Goal: Task Accomplishment & Management: Complete application form

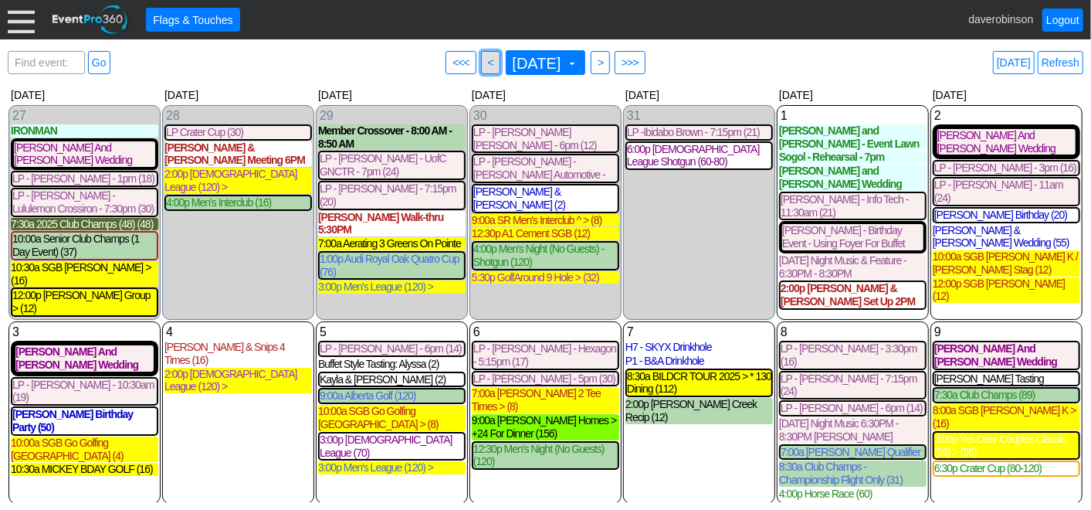
click at [485, 66] on span "<" at bounding box center [491, 62] width 12 height 15
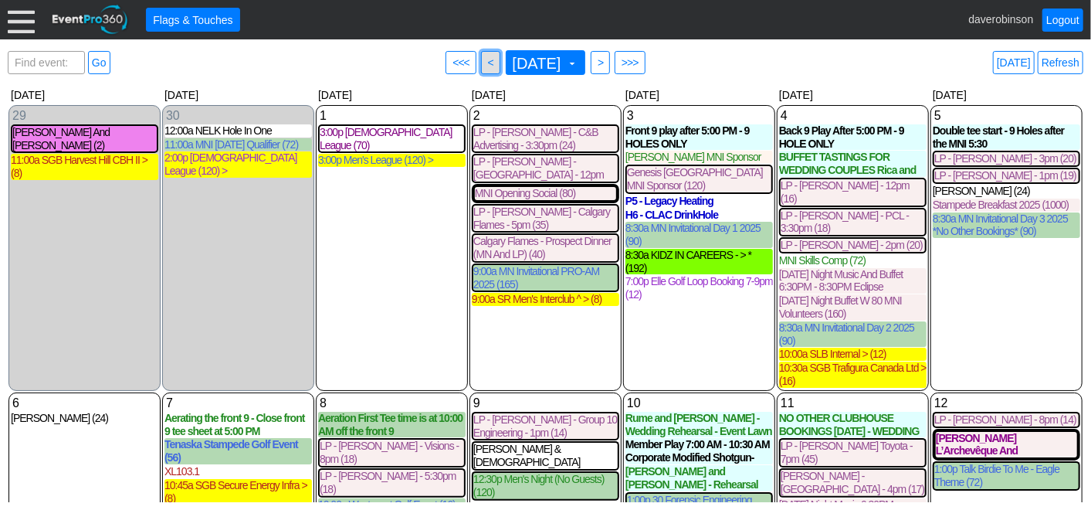
click at [485, 62] on span "<" at bounding box center [491, 62] width 12 height 15
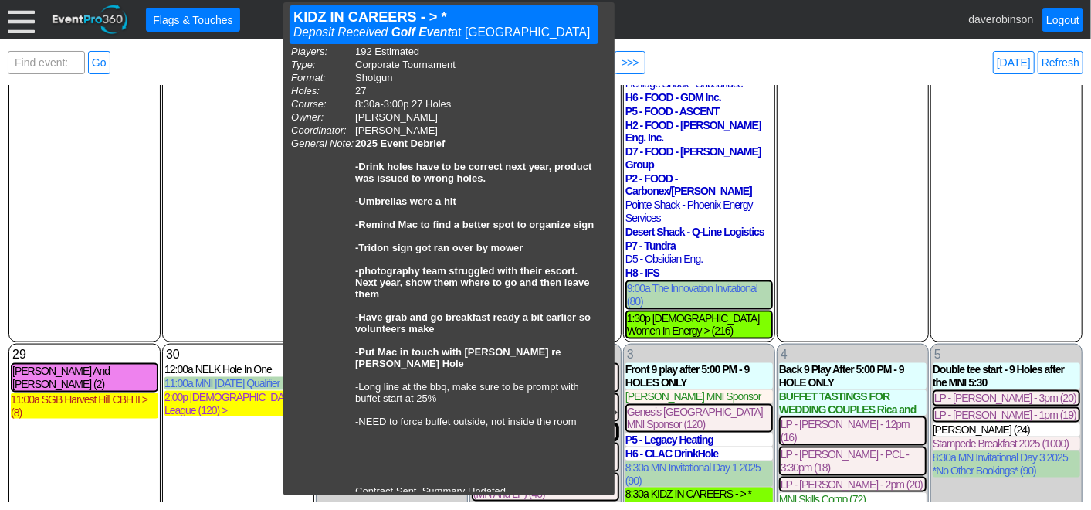
scroll to position [905, 0]
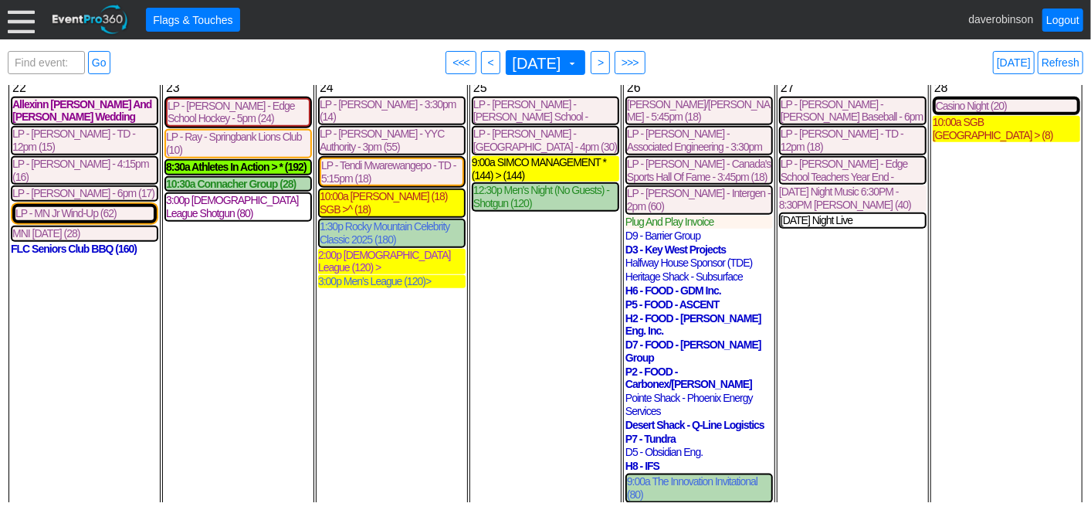
click at [707, 505] on div "1:30p [DEMOGRAPHIC_DATA] Women In Energy > (216)" at bounding box center [699, 518] width 144 height 26
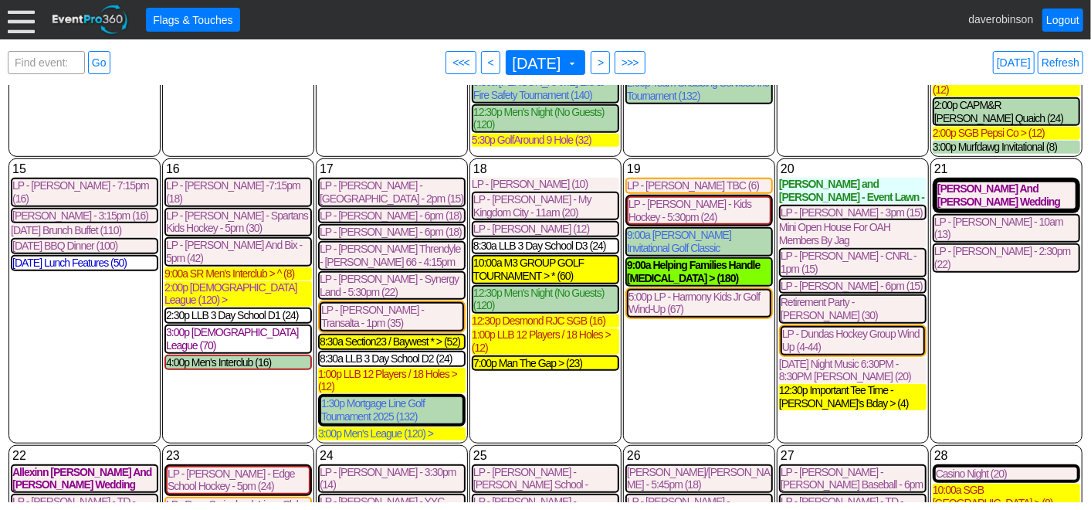
scroll to position [532, 0]
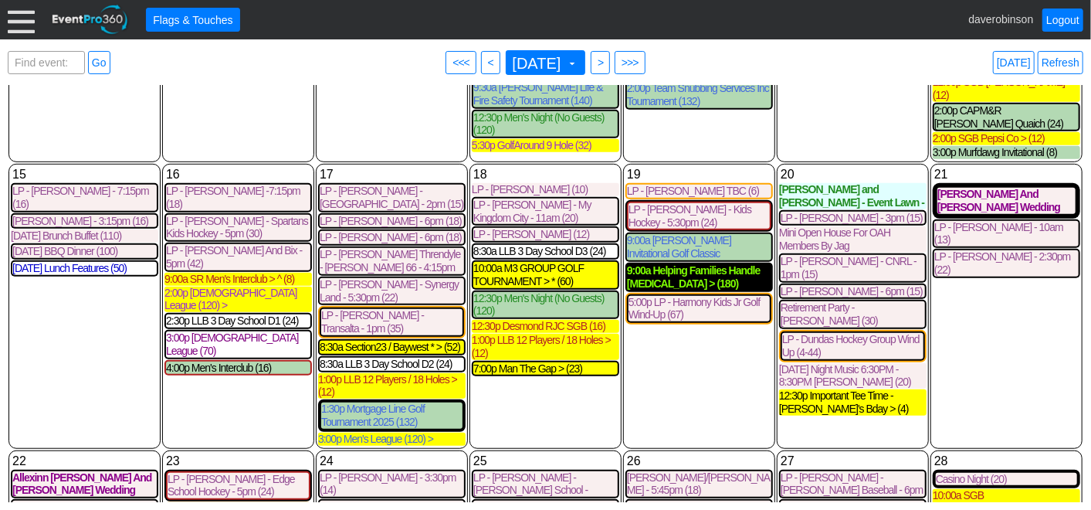
click at [663, 264] on div "9:00a Helping Families Handle [MEDICAL_DATA] > (180)" at bounding box center [699, 277] width 144 height 26
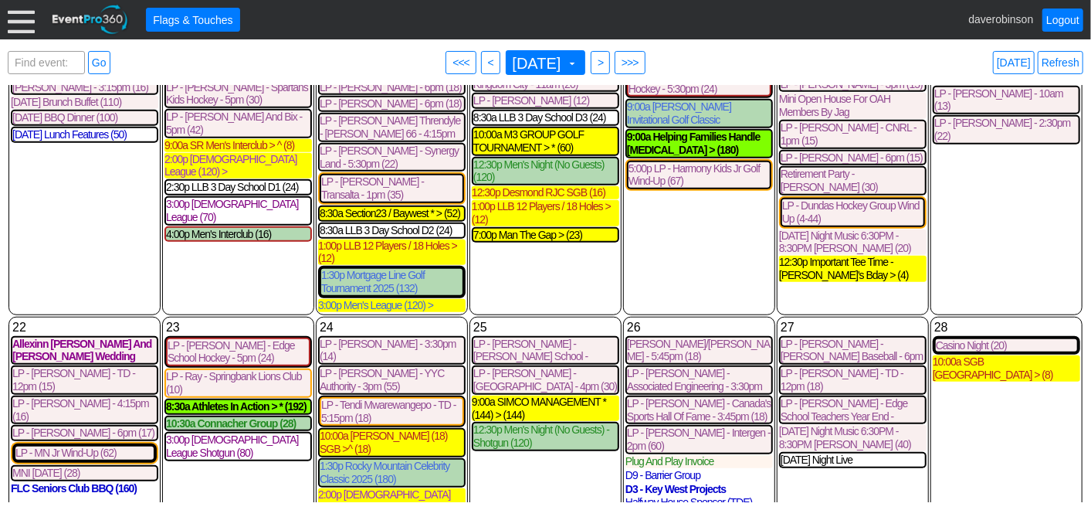
scroll to position [703, 0]
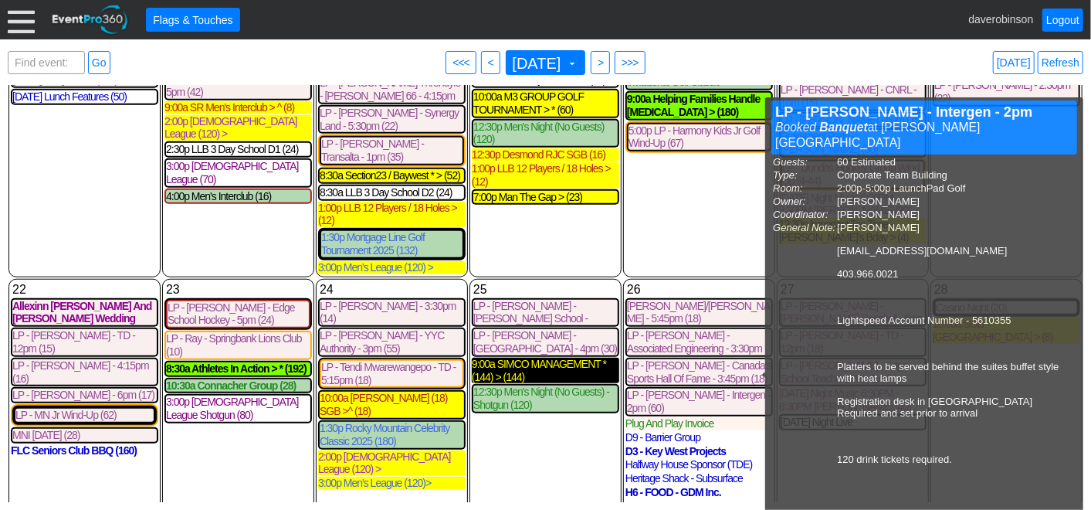
click at [583, 358] on div "9:00a SIMCO MANAGEMENT * (144) > (144)" at bounding box center [545, 371] width 147 height 26
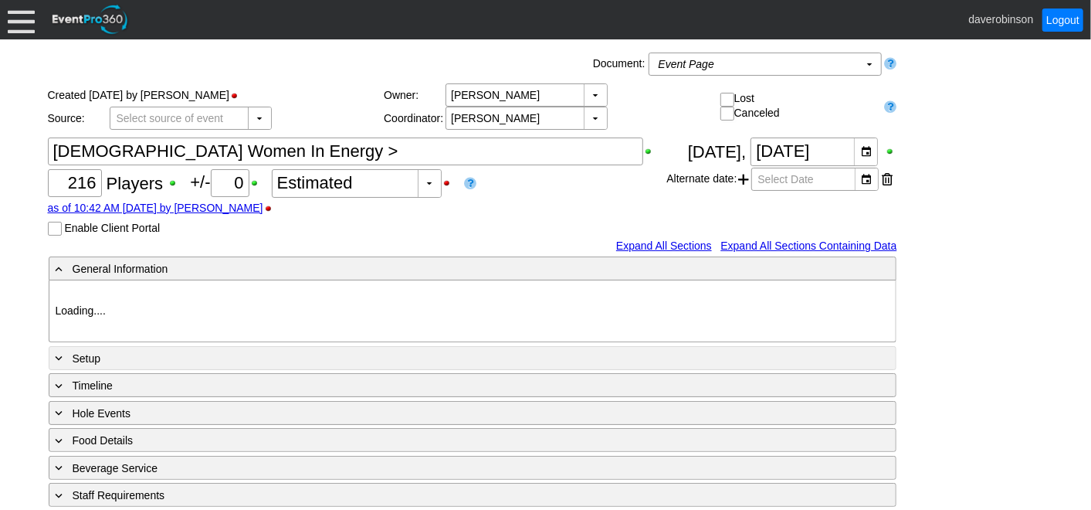
type input "Heritage Pointe Golf Club"
type input "Corporate Tournament"
type input "Scramble"
type input "Shotgun"
type input "Black"
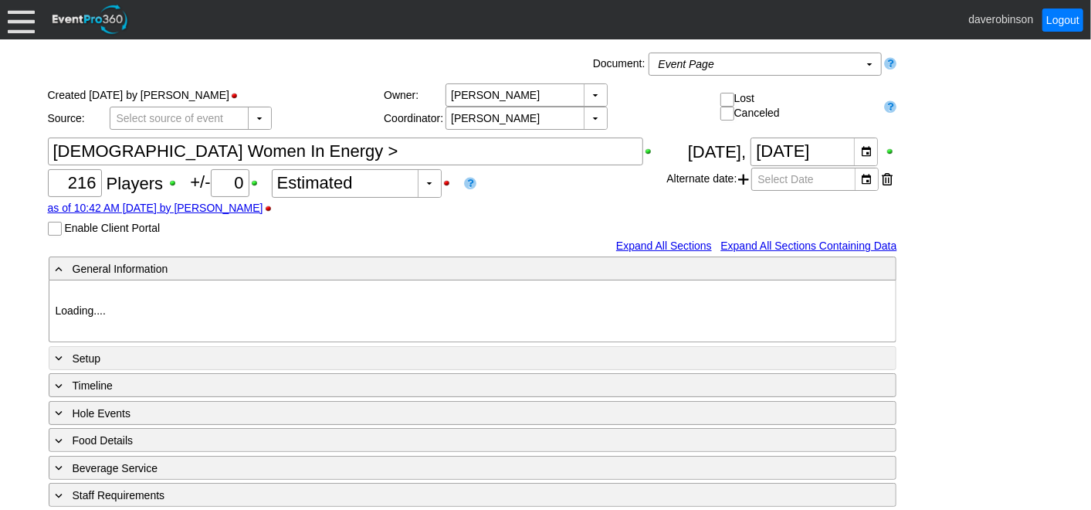
type input "Red"
type input "985002"
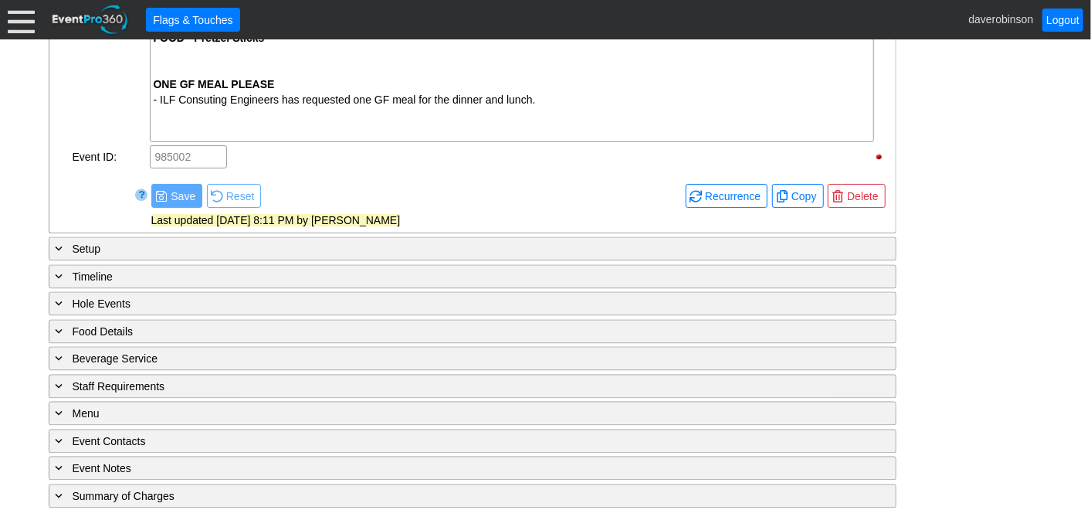
scroll to position [1743, 0]
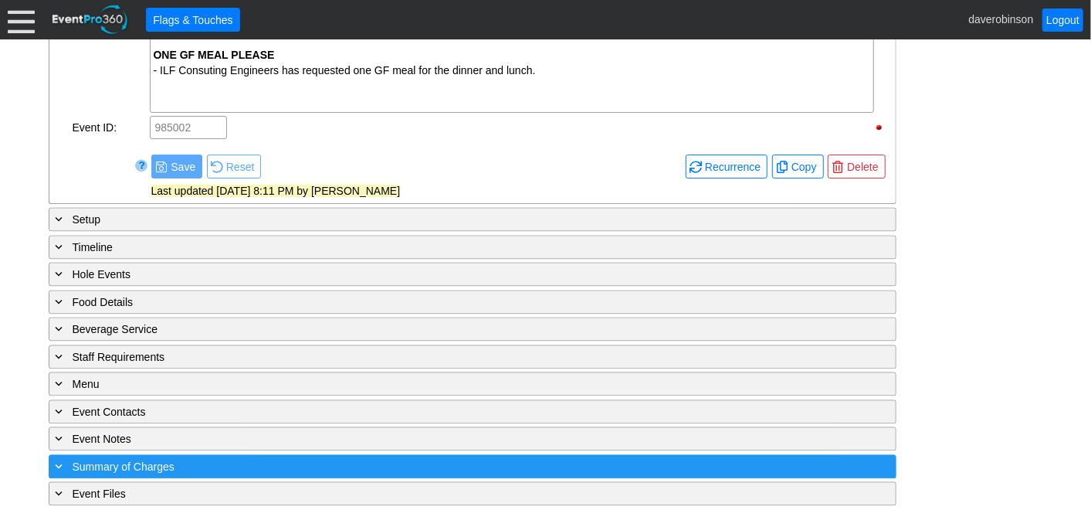
click at [152, 460] on span "Summary of Charges" at bounding box center [124, 466] width 102 height 12
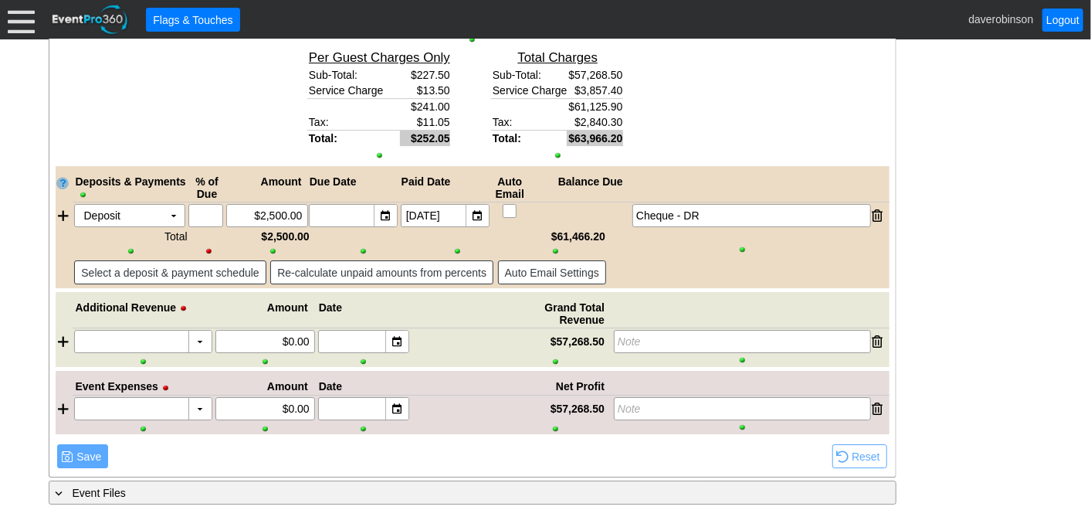
scroll to position [2781, 0]
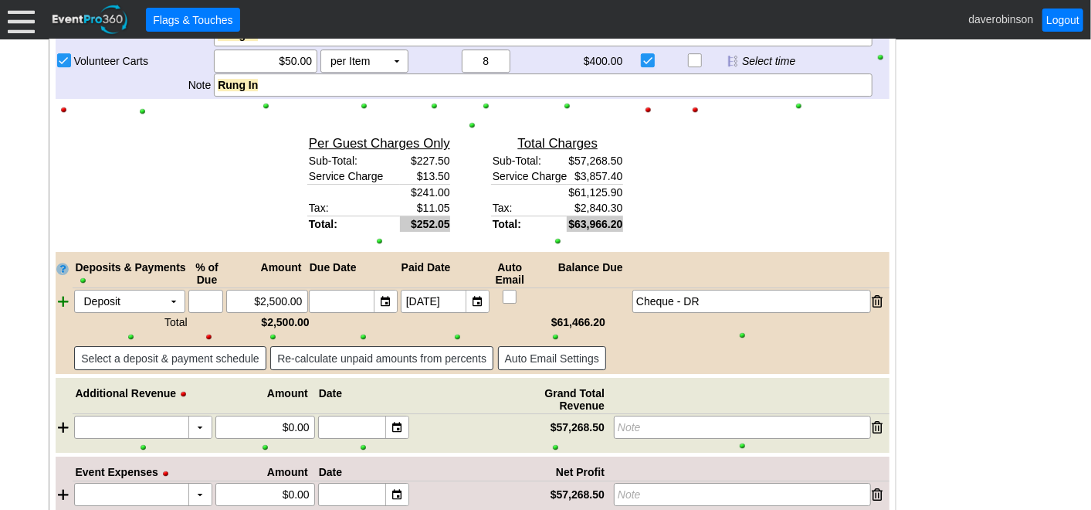
click at [59, 295] on div at bounding box center [64, 301] width 17 height 23
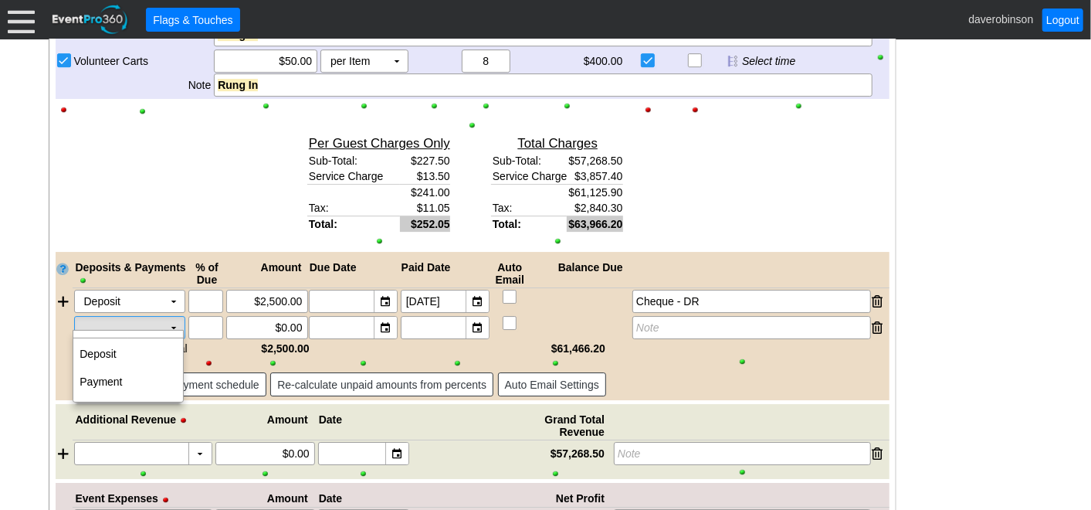
click at [168, 321] on td "▼" at bounding box center [174, 328] width 22 height 22
click at [133, 370] on td "Payment" at bounding box center [128, 382] width 110 height 28
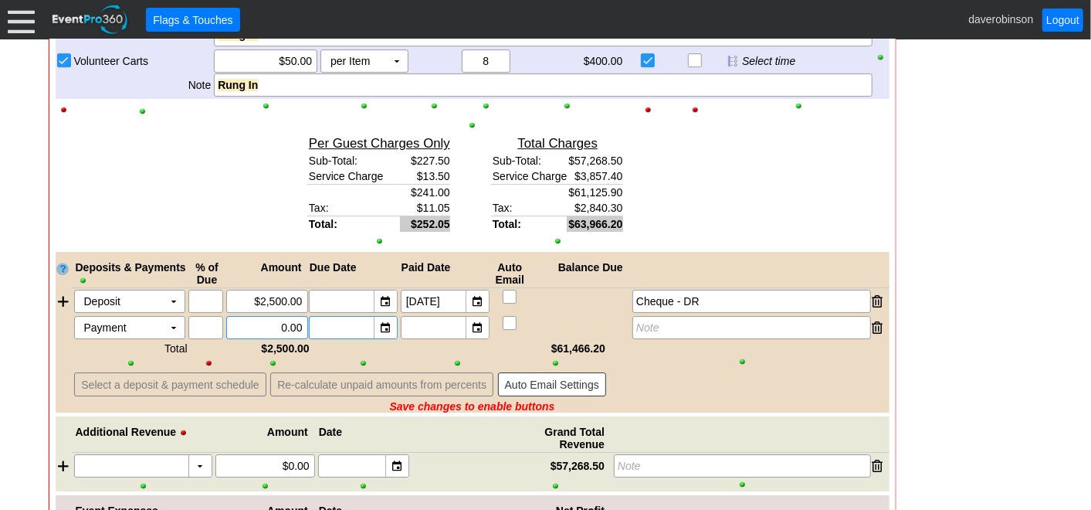
drag, startPoint x: 269, startPoint y: 315, endPoint x: 334, endPoint y: 317, distance: 64.1
click at [334, 317] on div "Payment Χ ▼ Χ Χ 0.00 ▼ Χ ▼ Χ Note" at bounding box center [481, 327] width 817 height 23
type input "$0.00"
click at [486, 320] on div "▼" at bounding box center [477, 328] width 23 height 22
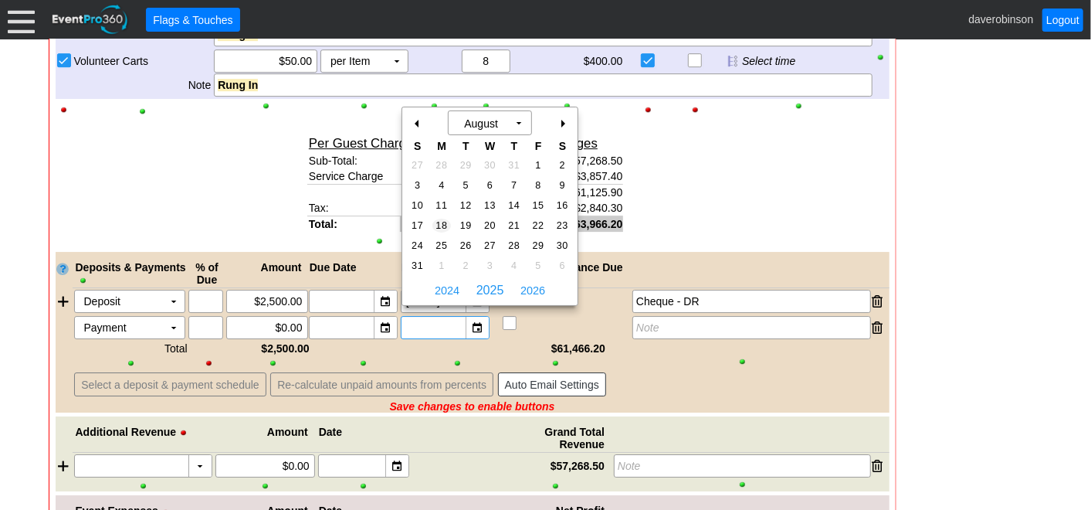
click at [445, 225] on span "18" at bounding box center [441, 226] width 18 height 14
type input "8/18/2025"
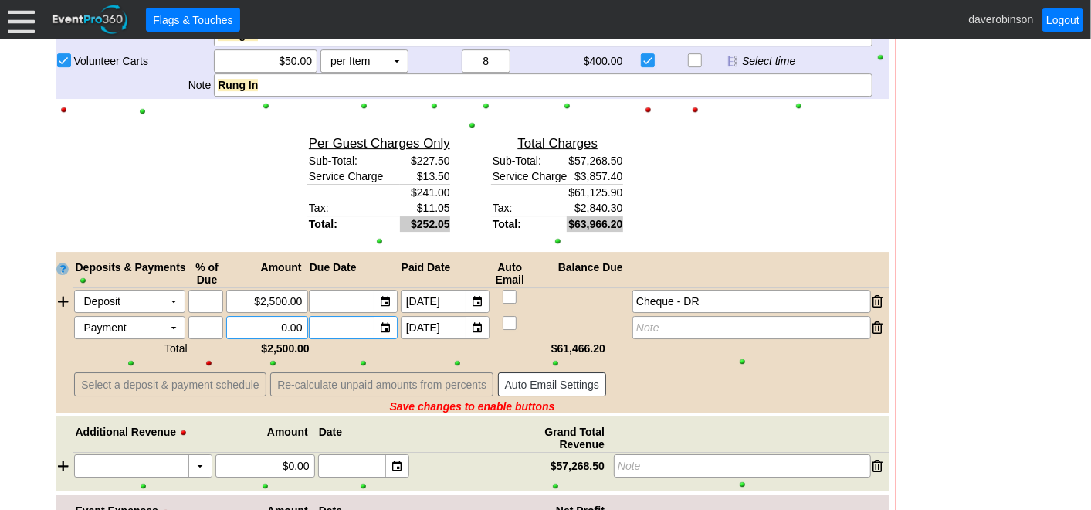
drag, startPoint x: 261, startPoint y: 322, endPoint x: 317, endPoint y: 321, distance: 56.4
click at [317, 321] on div "Payment Χ ▼ Χ Χ 0.00 ▼ Χ ▼ Χ 8/18/2025 Note" at bounding box center [481, 327] width 817 height 23
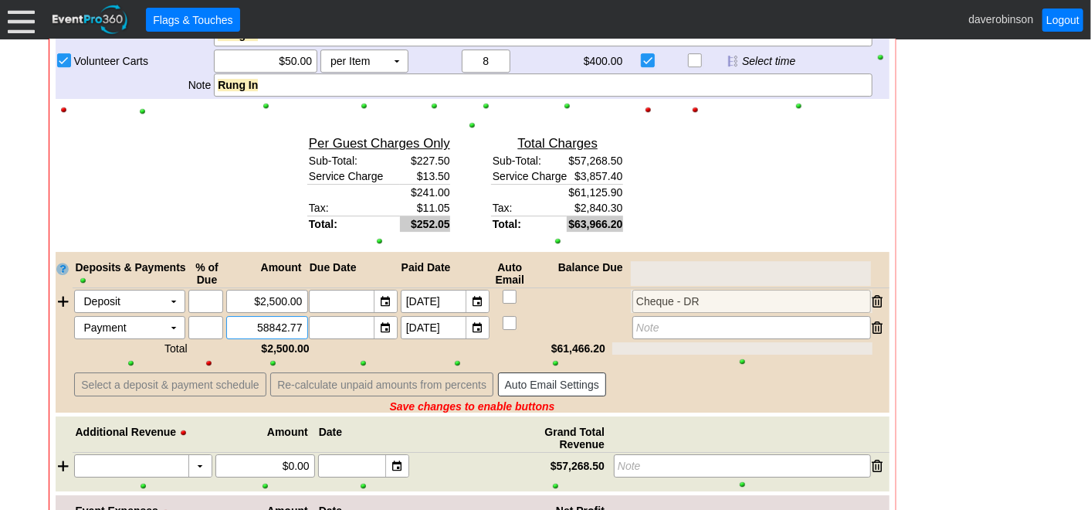
type input "$58,842.77"
click at [649, 356] on div at bounding box center [742, 361] width 257 height 11
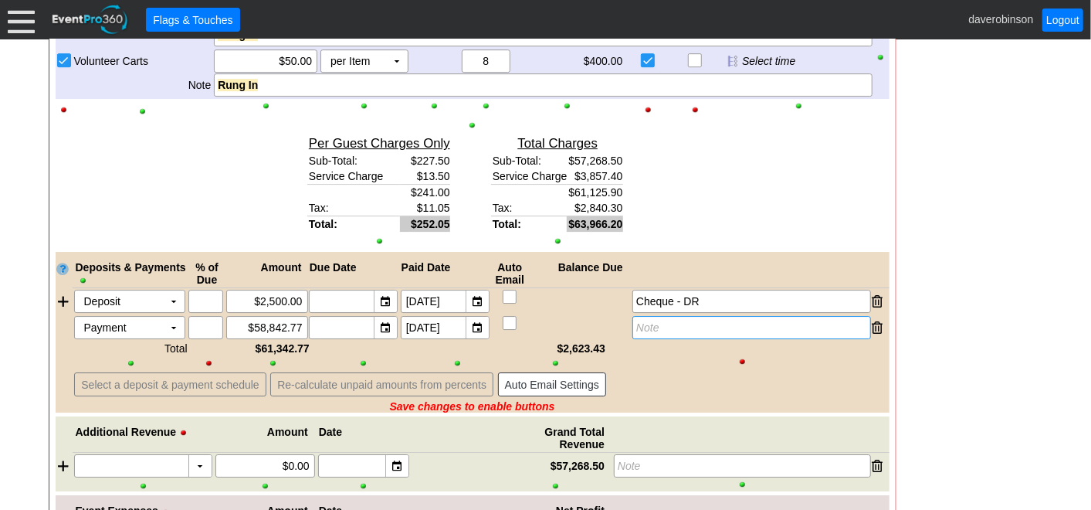
click at [660, 318] on div "Note" at bounding box center [751, 327] width 238 height 23
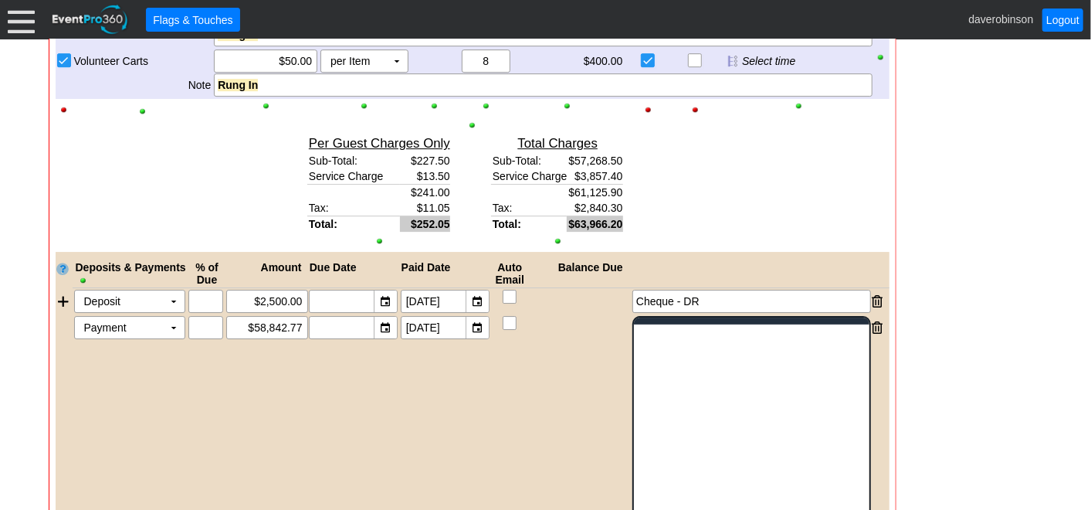
scroll to position [0, 0]
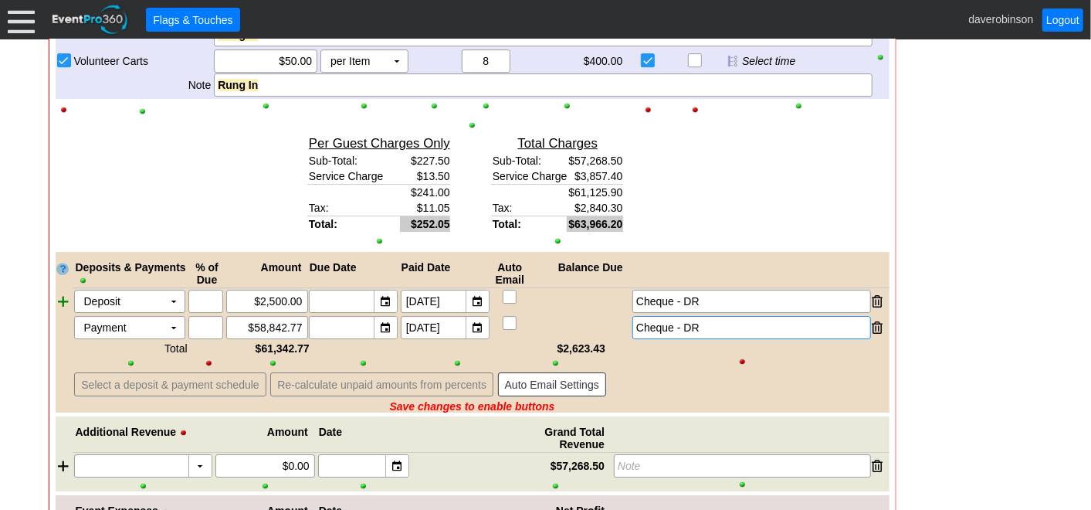
click at [66, 290] on div at bounding box center [64, 301] width 17 height 23
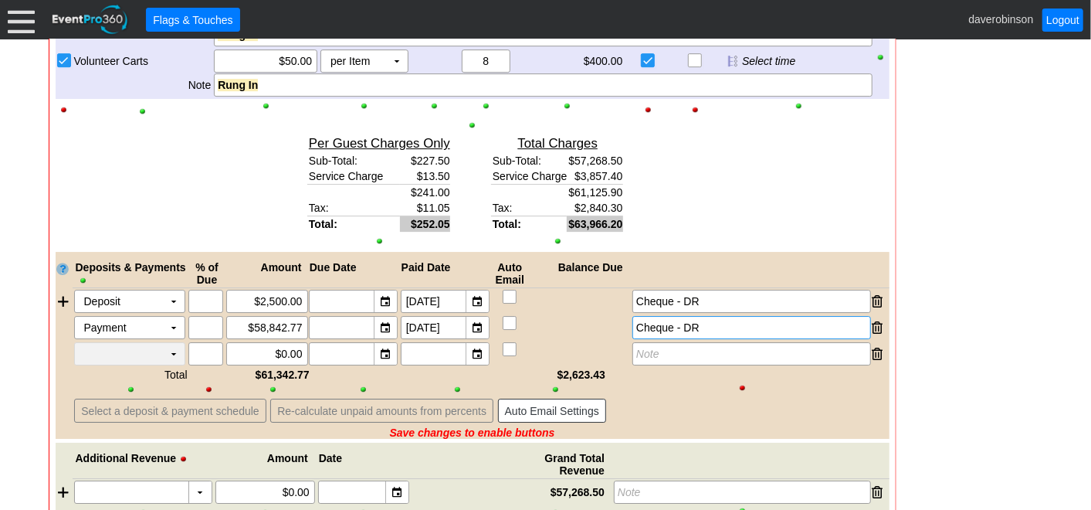
click at [170, 343] on td "▼" at bounding box center [174, 354] width 22 height 22
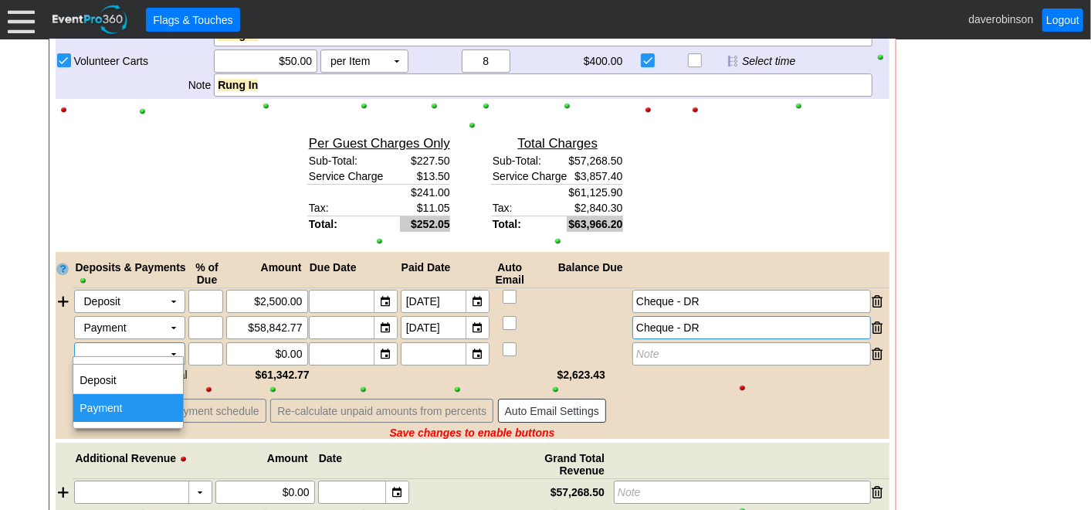
click at [127, 403] on td "Payment" at bounding box center [128, 408] width 110 height 28
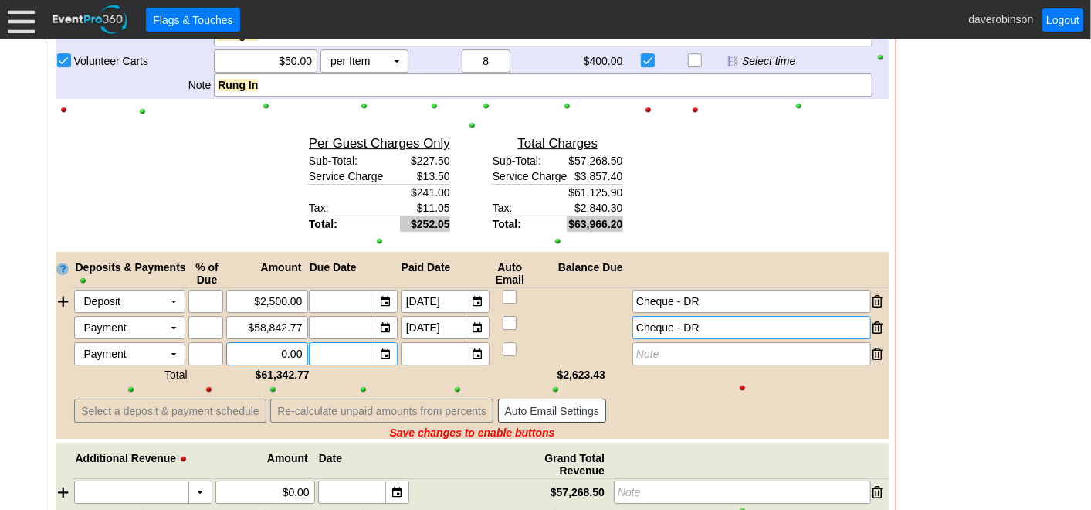
drag, startPoint x: 256, startPoint y: 342, endPoint x: 320, endPoint y: 352, distance: 64.9
click at [320, 352] on div "Payment Χ ▼ Χ Χ 0.00 ▼ Χ ▼ Χ Note" at bounding box center [481, 353] width 817 height 23
type input "$2,623.43"
click at [485, 348] on div "▼" at bounding box center [477, 354] width 23 height 22
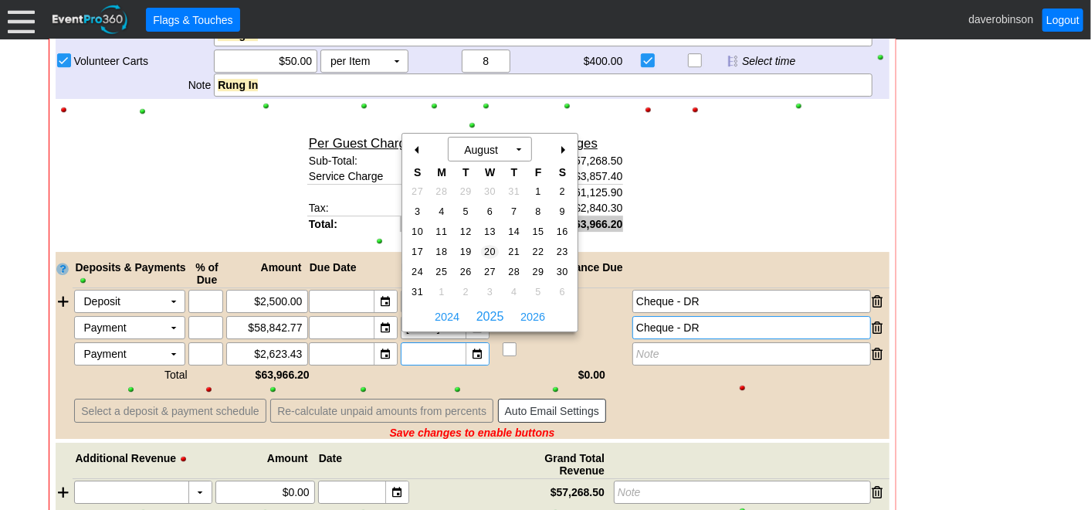
click at [494, 253] on span "20" at bounding box center [490, 252] width 18 height 14
type input "8/20/2025"
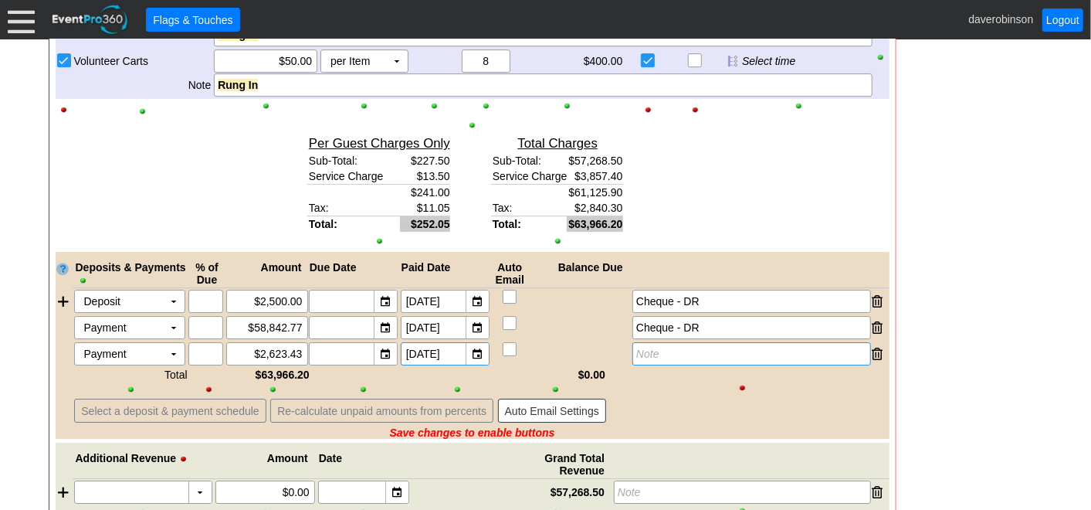
click at [663, 342] on div "Note" at bounding box center [751, 353] width 238 height 23
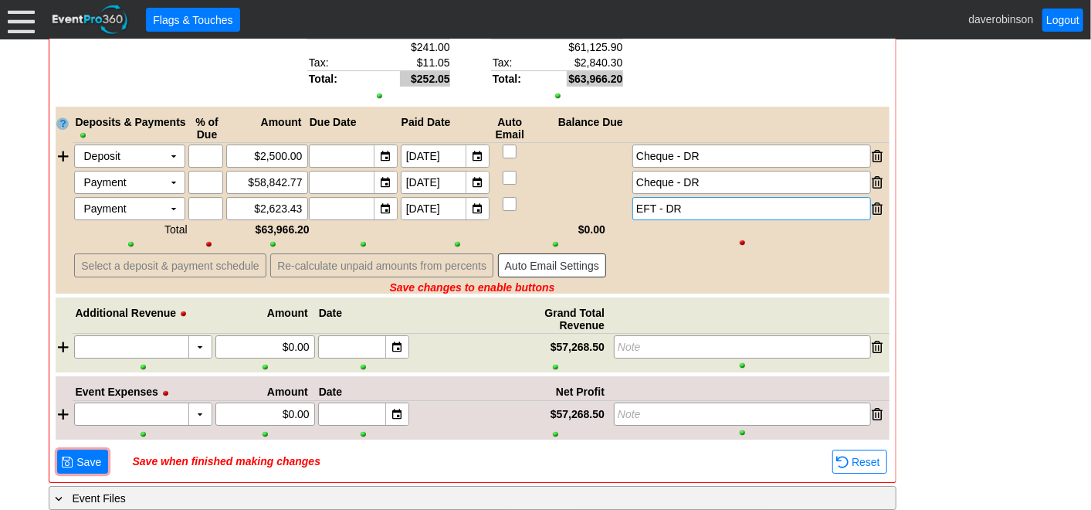
scroll to position [2932, 0]
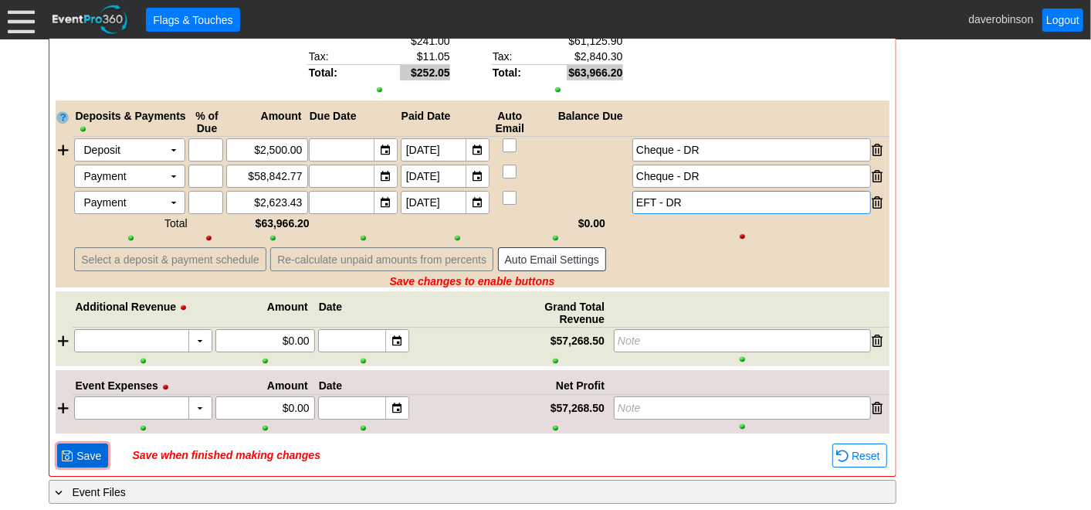
click at [93, 447] on span "● Save" at bounding box center [82, 455] width 43 height 16
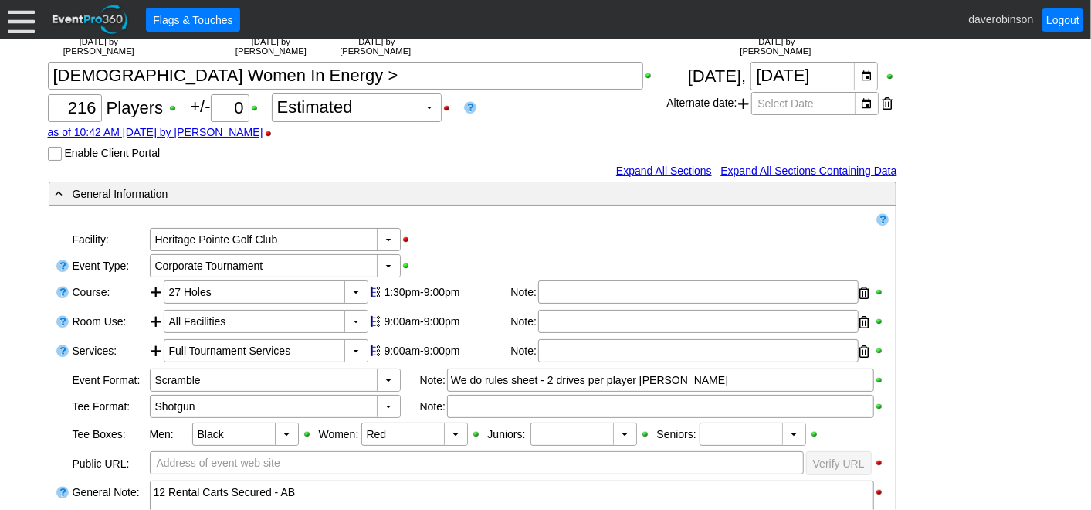
scroll to position [0, 0]
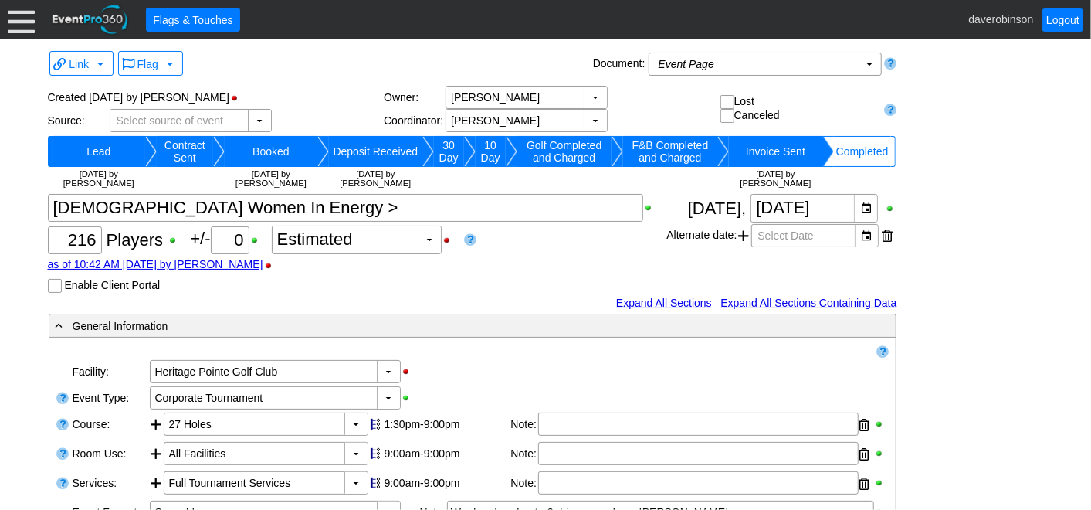
click at [870, 145] on td "Completed" at bounding box center [862, 151] width 57 height 31
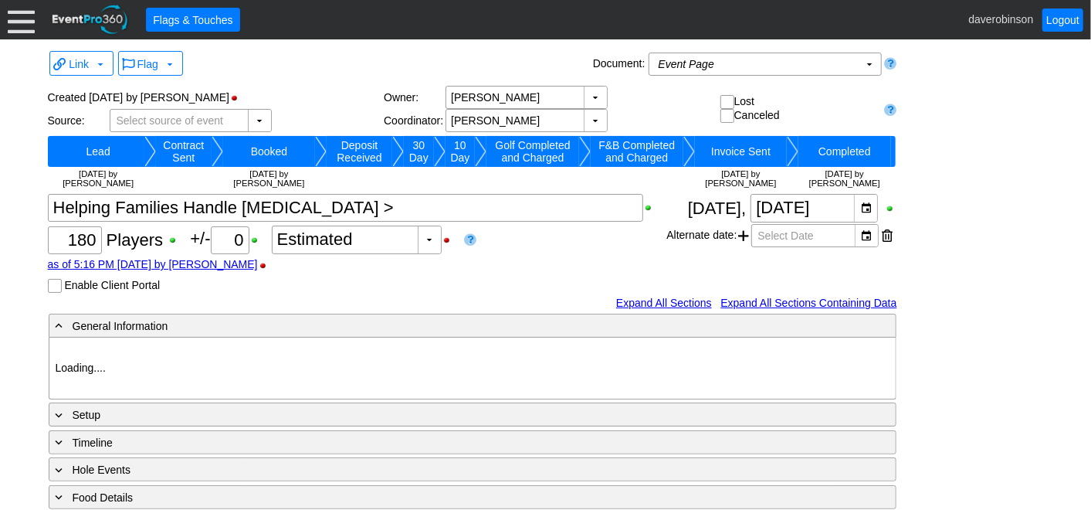
type input "Heritage Pointe Golf Club"
type input "Corporate Tournament"
type input "Scramble"
type input "Shotgun"
type input "Black"
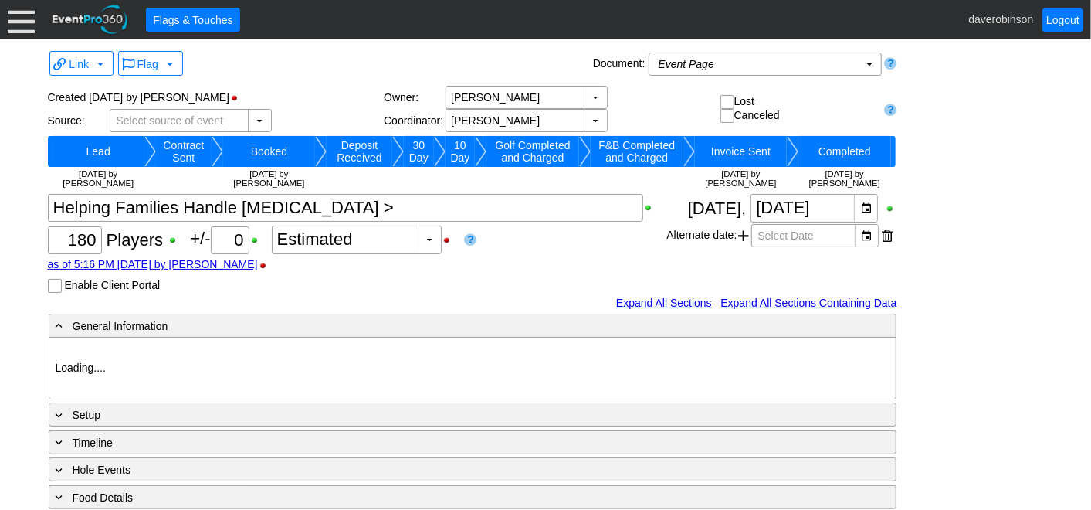
type input "Red"
type input "990247"
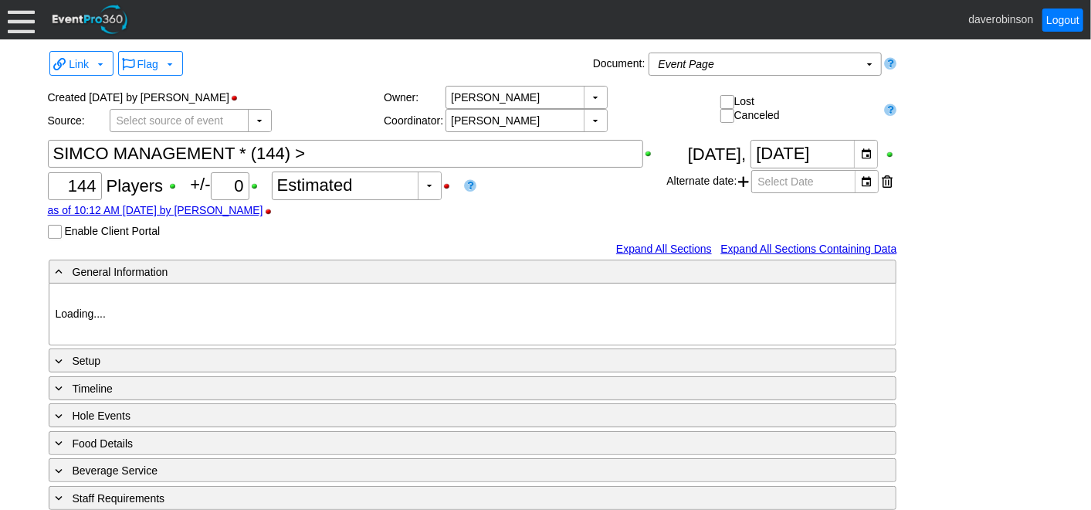
type input "Heritage Pointe Golf Club"
type input "Corporate Tournament"
type input "Scramble"
type input "Shotgun"
type input "Black"
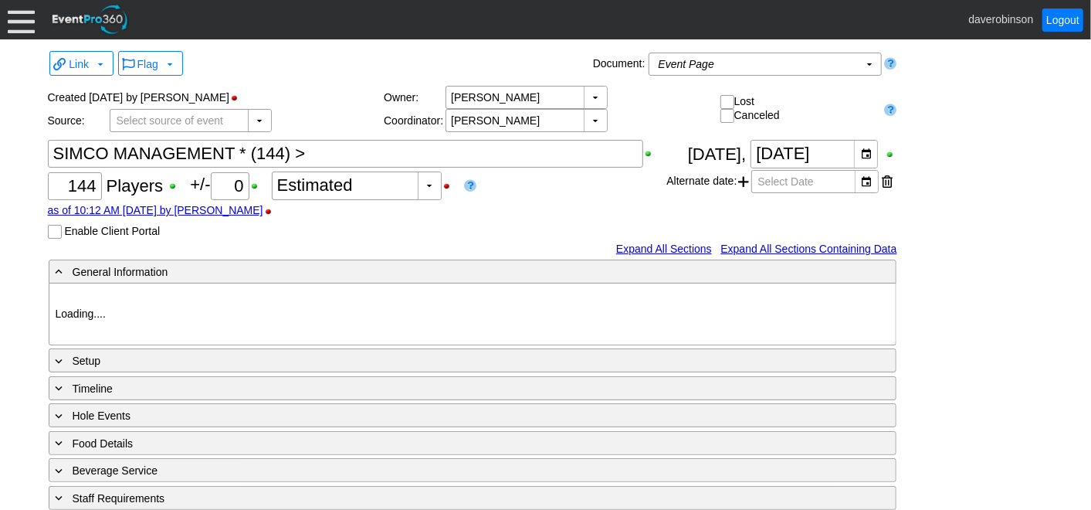
type input "Red"
type input "1128243"
